Goal: Use online tool/utility: Utilize a website feature to perform a specific function

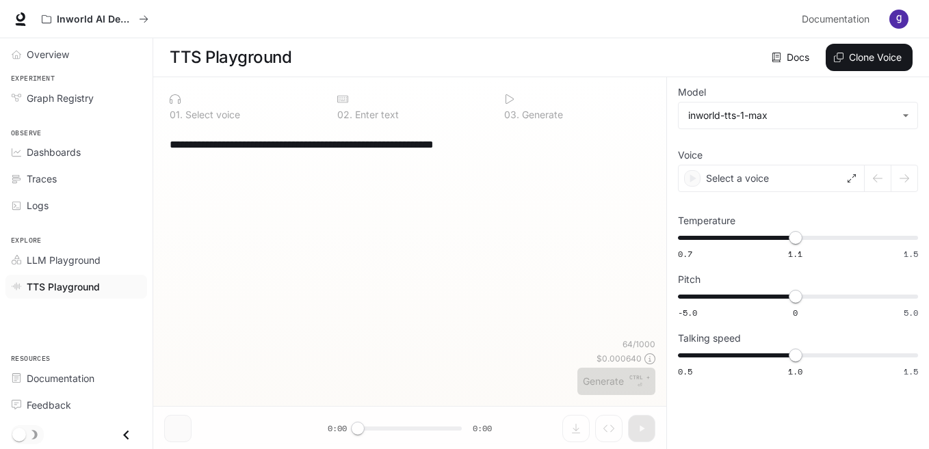
type input "***"
